Goal: Transaction & Acquisition: Purchase product/service

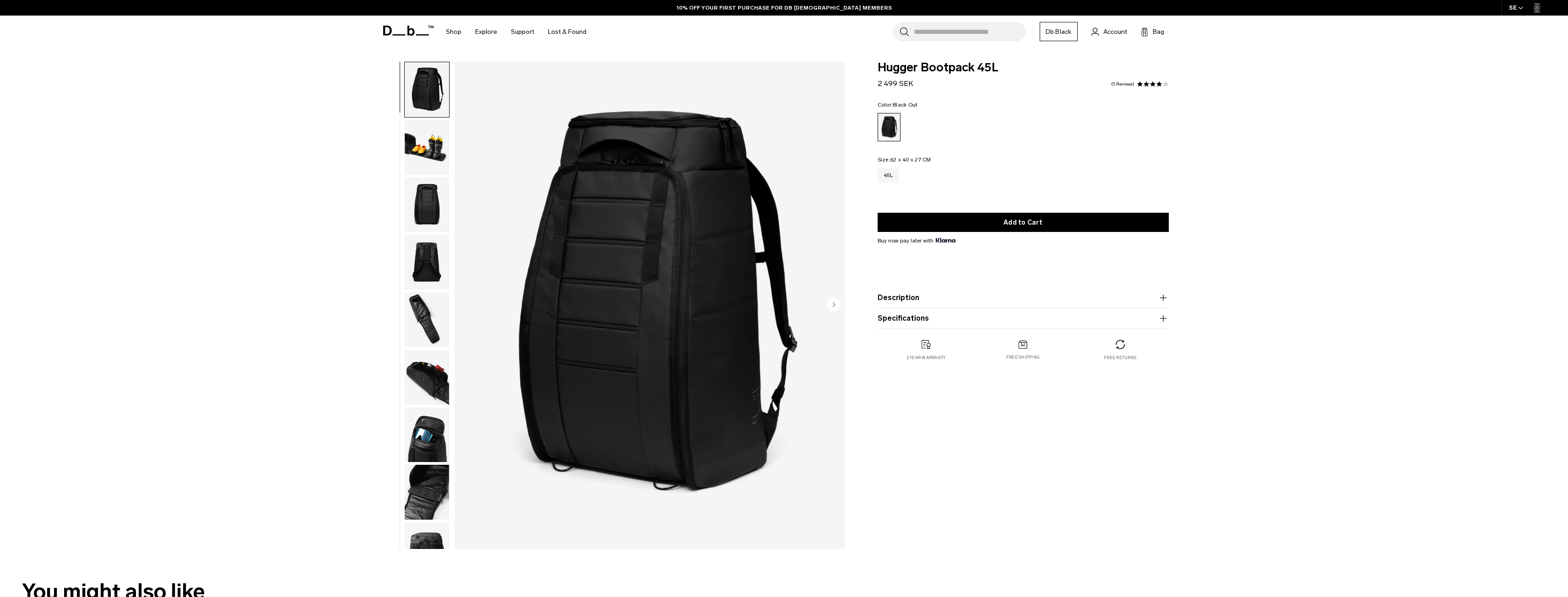
click at [414, 277] on img "button" at bounding box center [427, 262] width 45 height 55
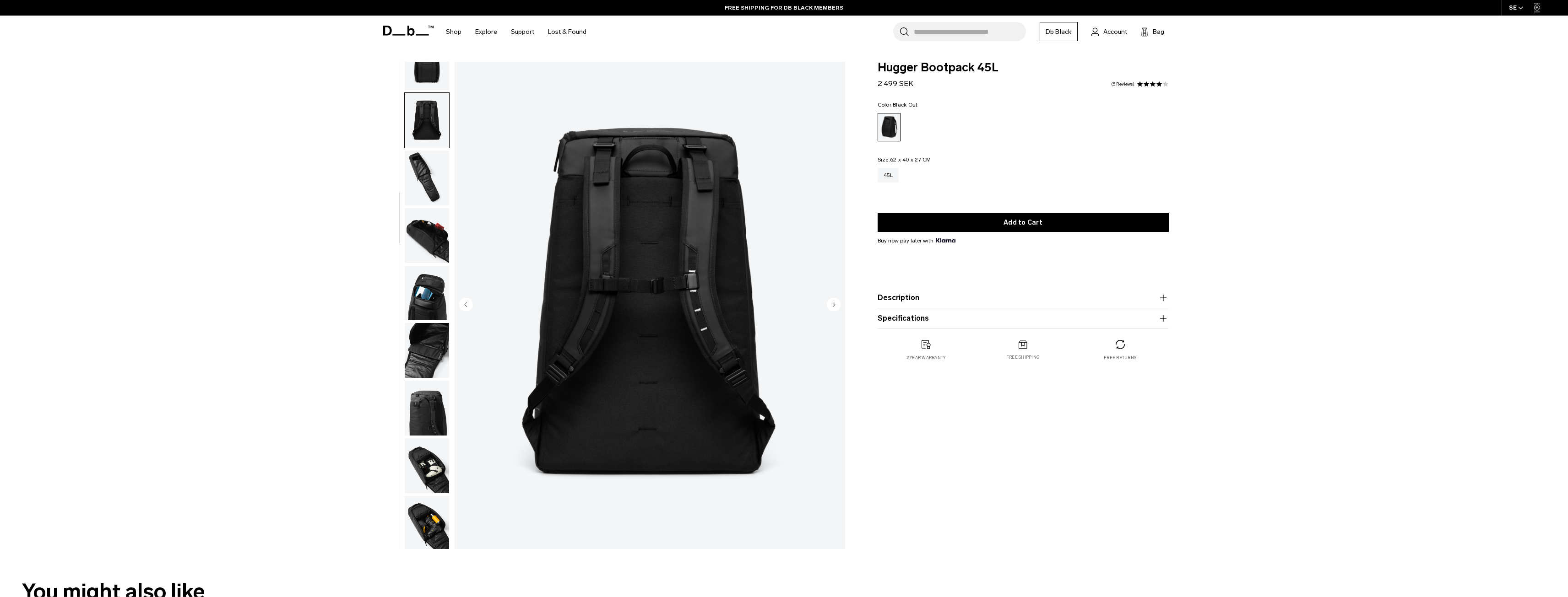
scroll to position [144, 0]
